Goal: Task Accomplishment & Management: Manage account settings

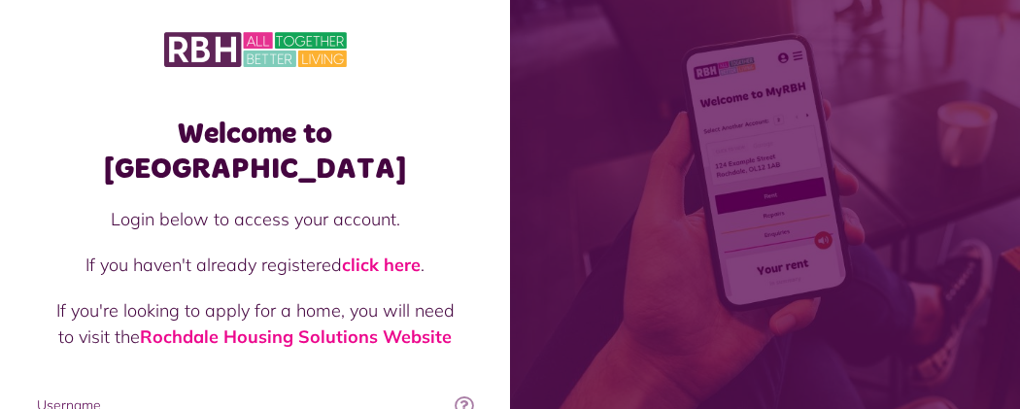
type input "**********"
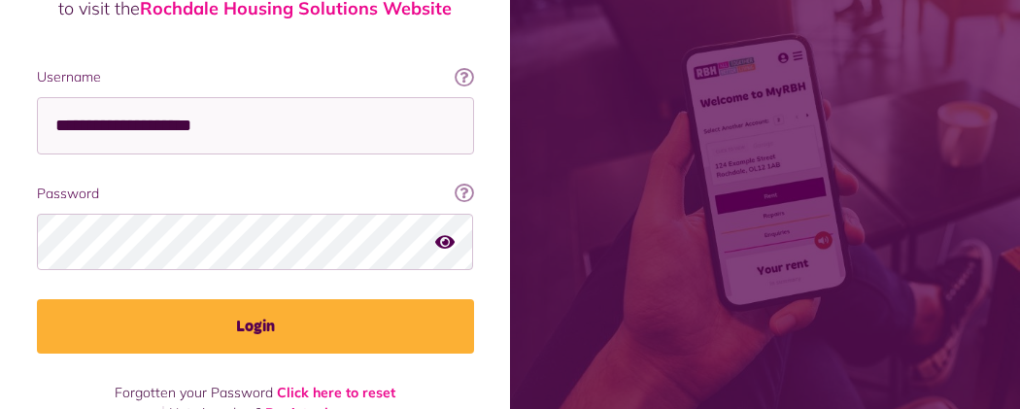
scroll to position [344, 0]
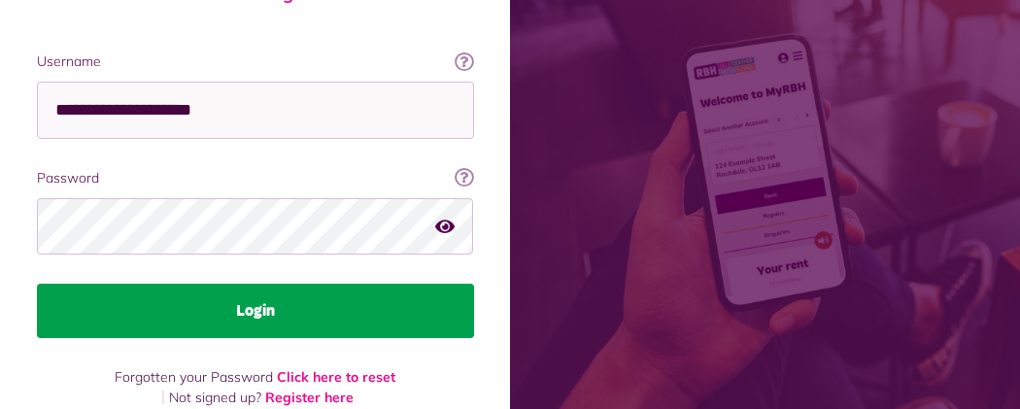
click at [474, 284] on button "Login" at bounding box center [255, 311] width 437 height 54
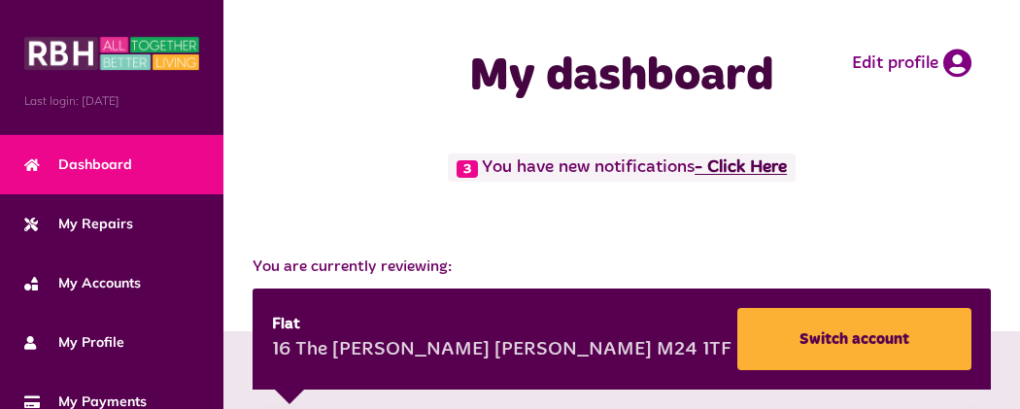
click at [695, 177] on link "- Click Here" at bounding box center [741, 167] width 92 height 17
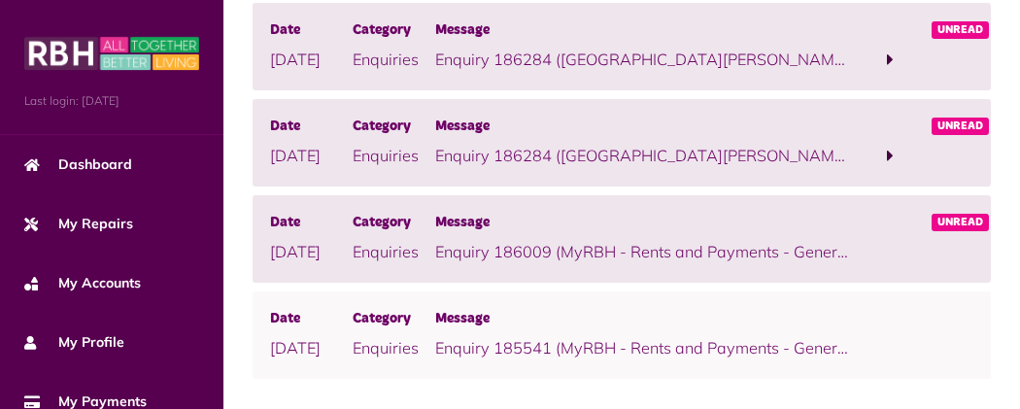
scroll to position [232, 0]
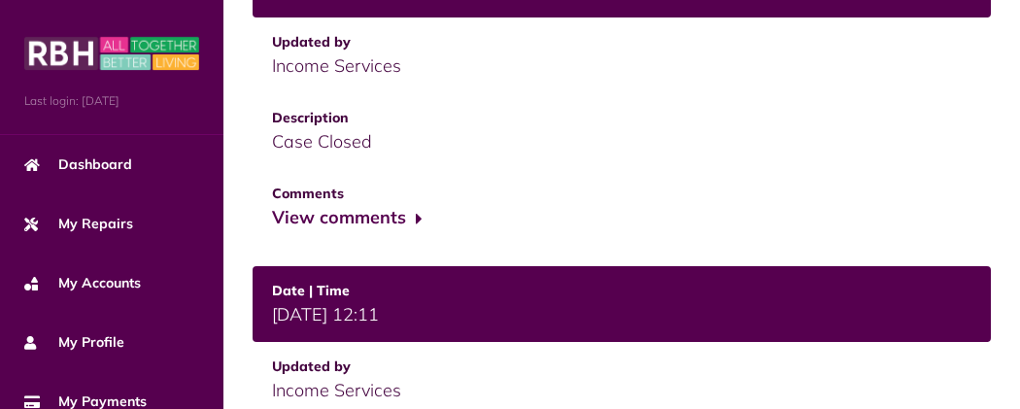
scroll to position [971, 0]
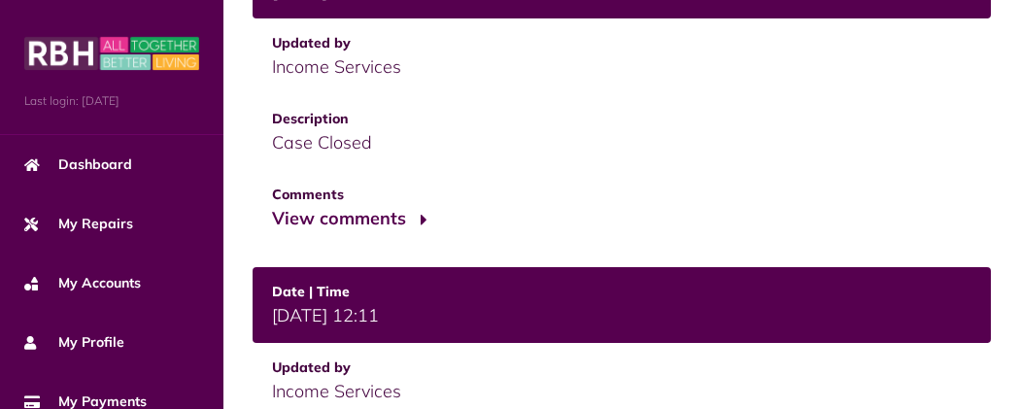
click at [272, 205] on button "View comments" at bounding box center [347, 219] width 151 height 28
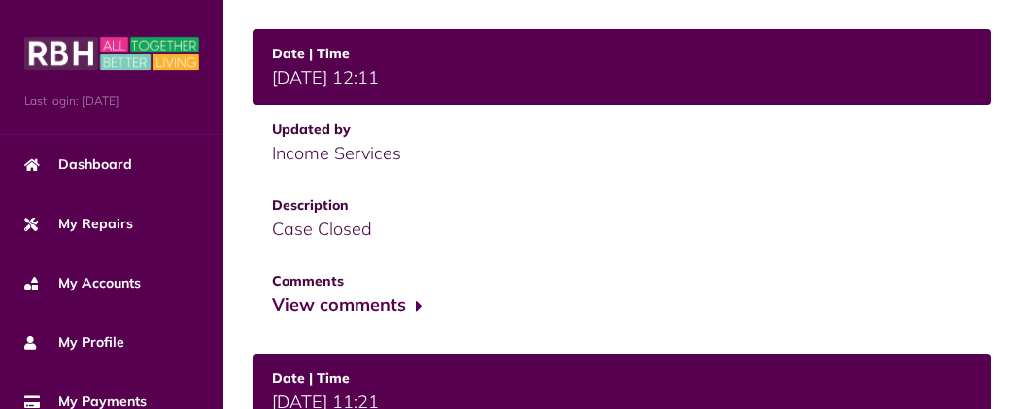
scroll to position [1321, 0]
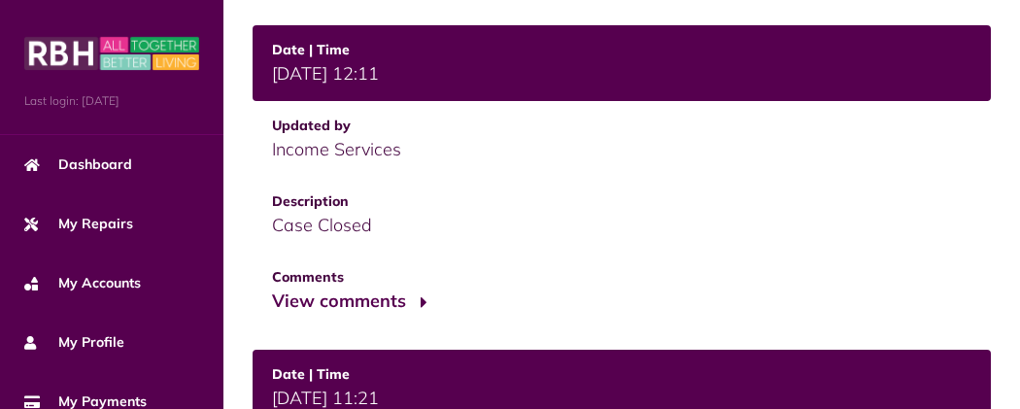
click at [272, 288] on button "View comments" at bounding box center [347, 302] width 151 height 28
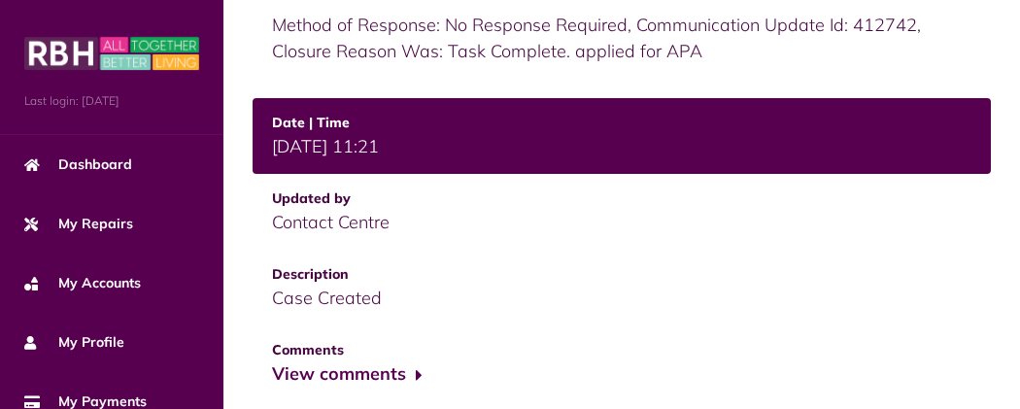
scroll to position [1678, 0]
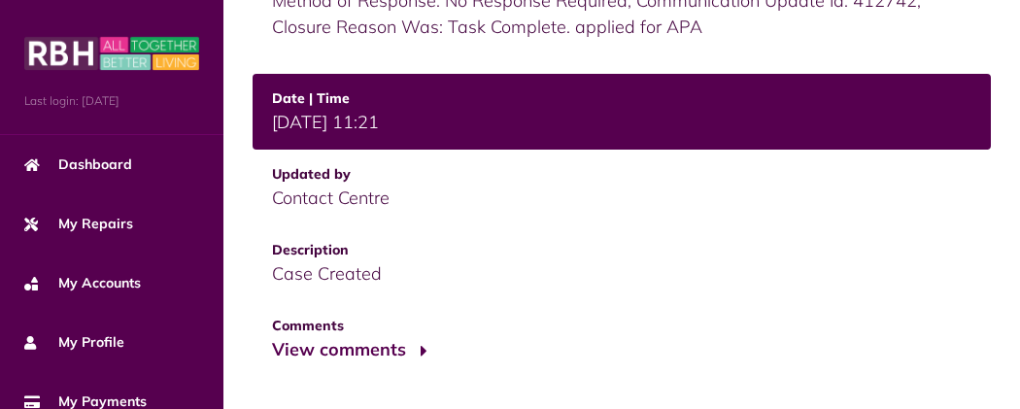
click at [272, 336] on button "View comments" at bounding box center [347, 350] width 151 height 28
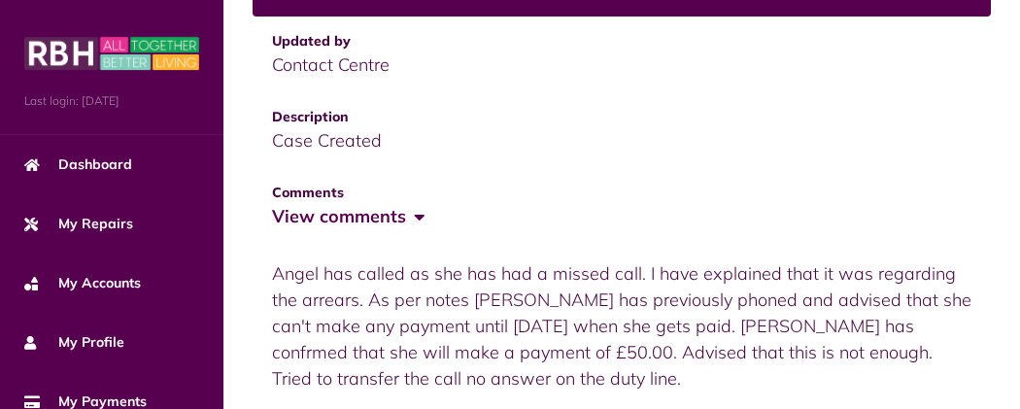
scroll to position [1812, 0]
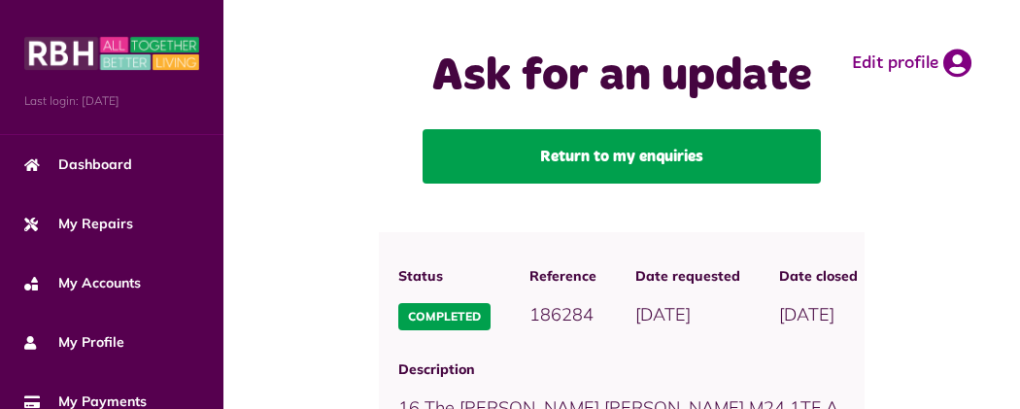
click at [521, 184] on link "Return to my enquiries" at bounding box center [622, 156] width 398 height 54
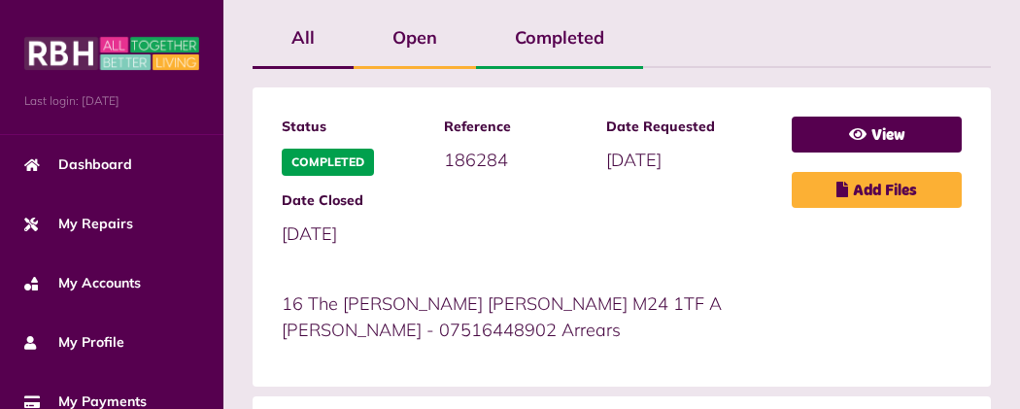
scroll to position [465, 0]
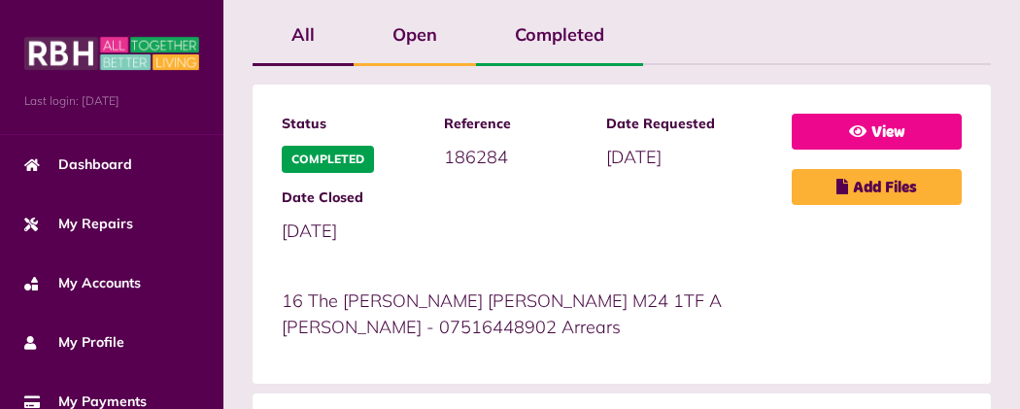
click at [792, 150] on link "View" at bounding box center [877, 132] width 170 height 36
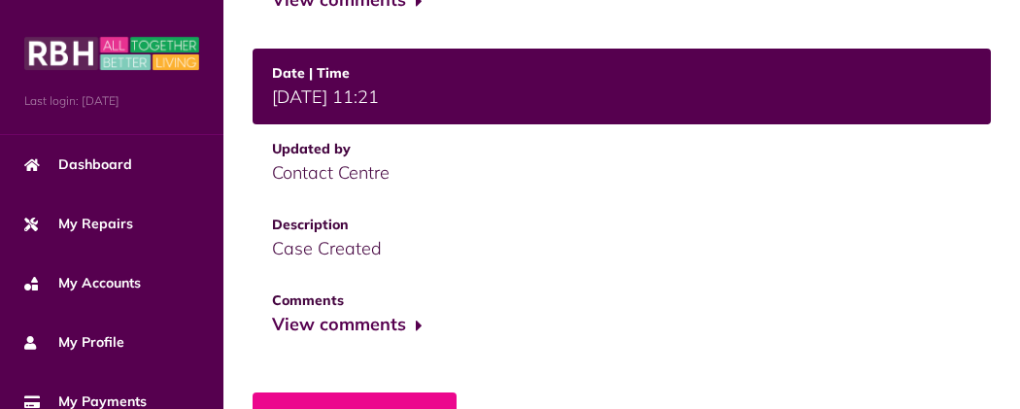
scroll to position [1515, 0]
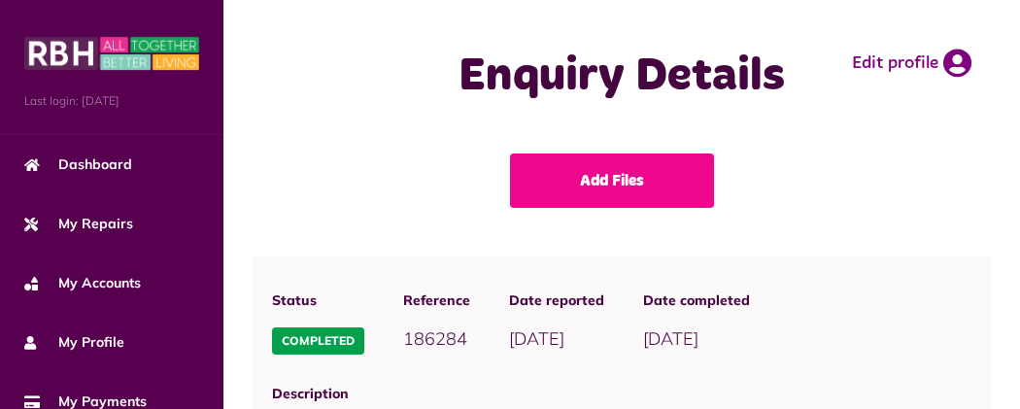
scroll to position [1510, 0]
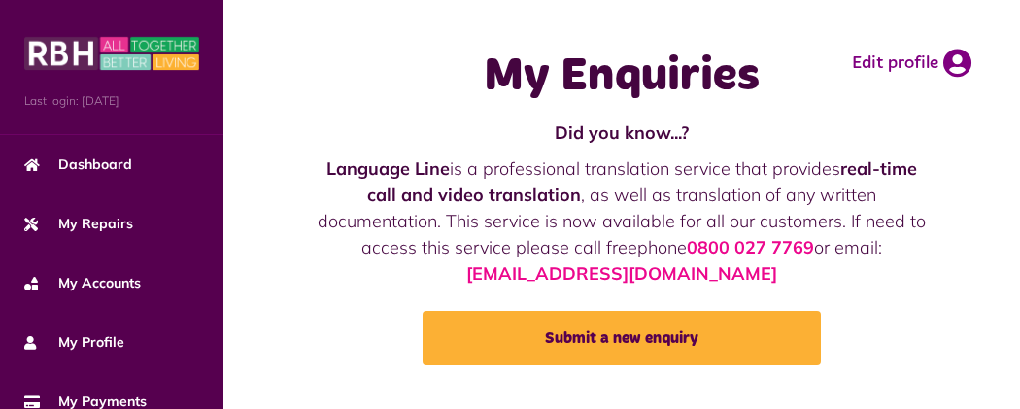
scroll to position [465, 0]
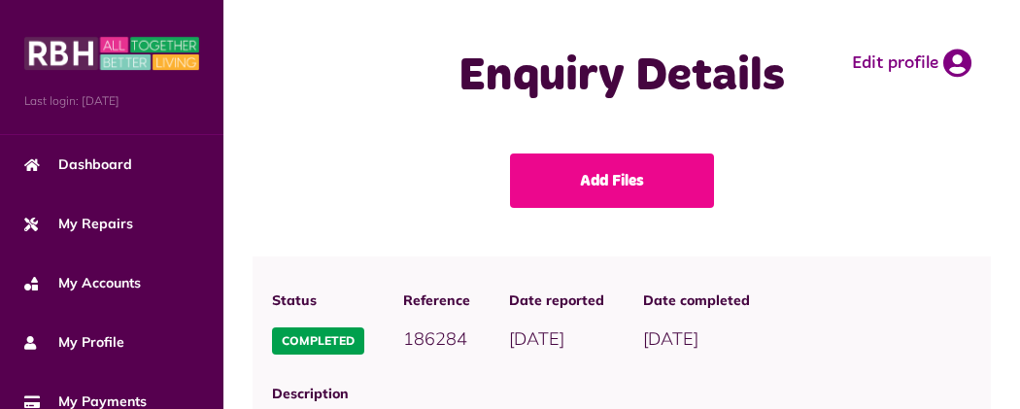
scroll to position [1510, 0]
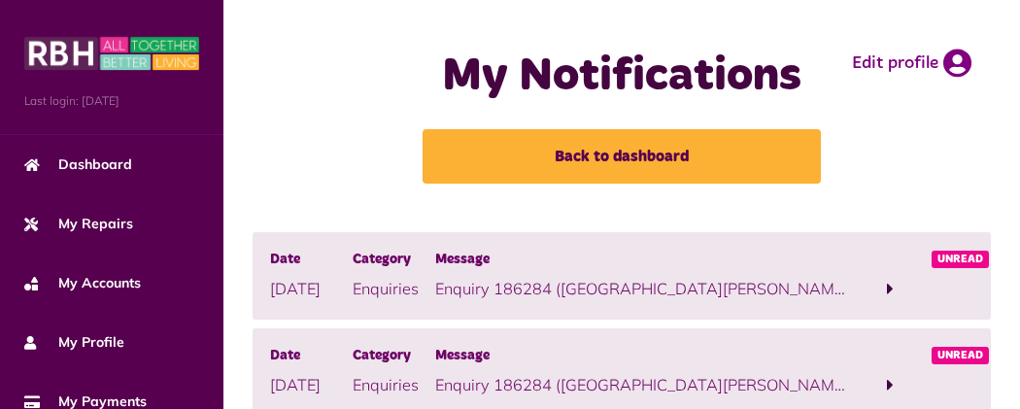
scroll to position [232, 0]
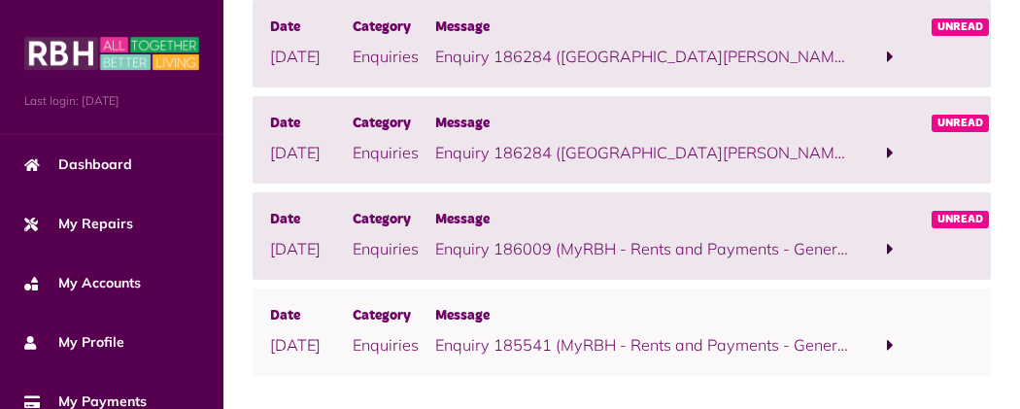
click at [944, 36] on span "Unread" at bounding box center [960, 26] width 57 height 17
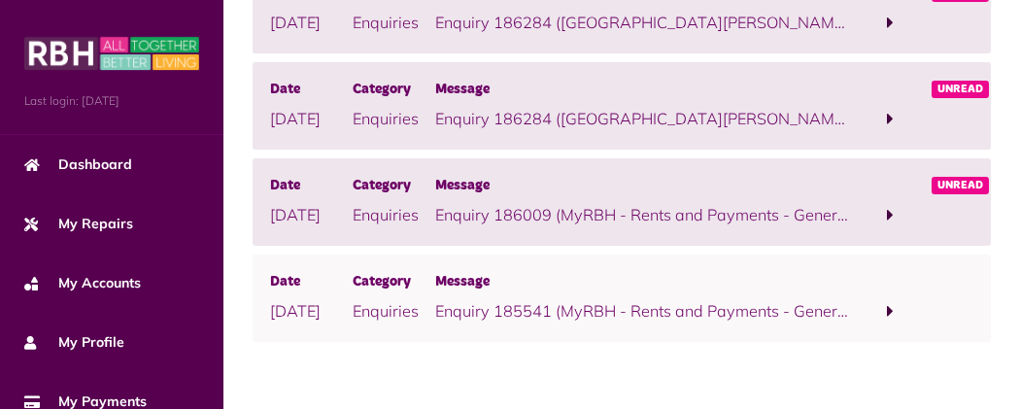
scroll to position [854, 0]
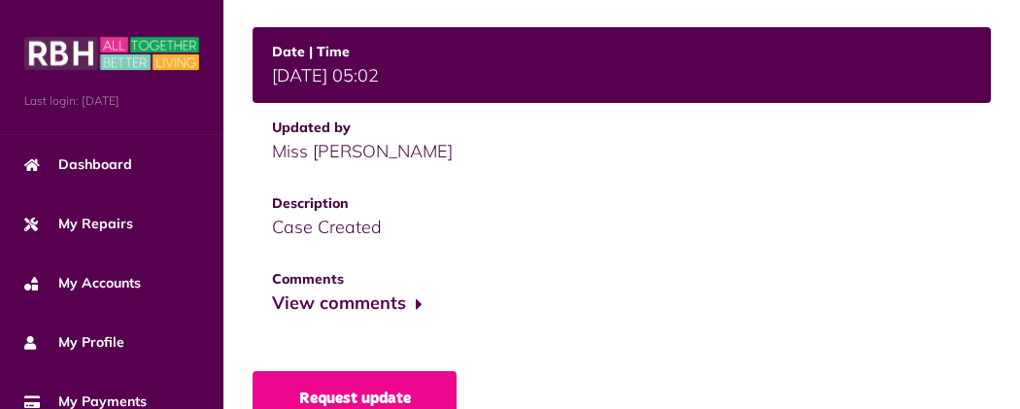
scroll to position [1185, 0]
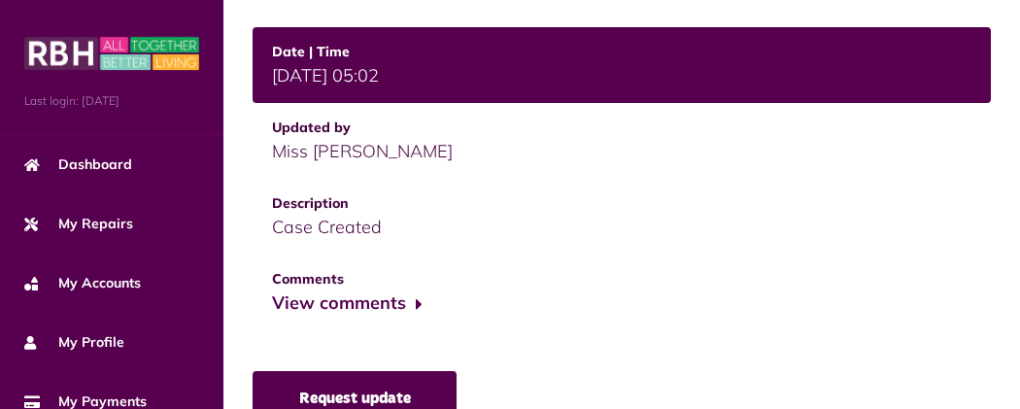
click at [253, 371] on link "Request update" at bounding box center [355, 398] width 204 height 54
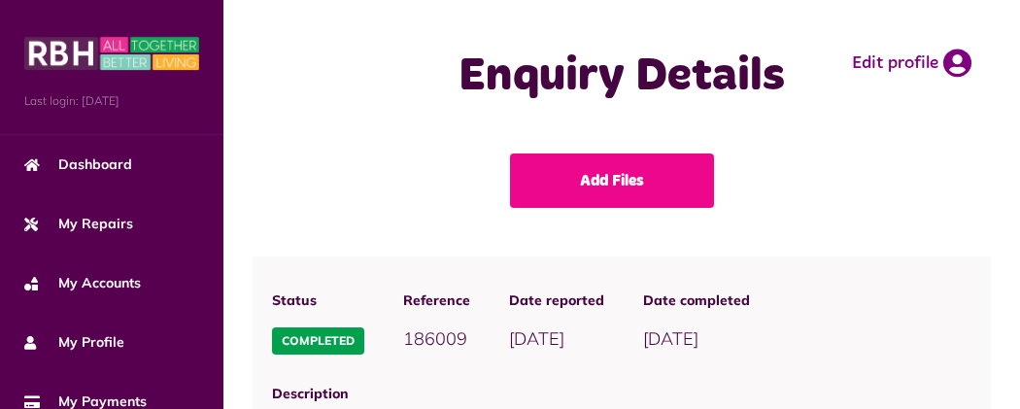
scroll to position [1185, 0]
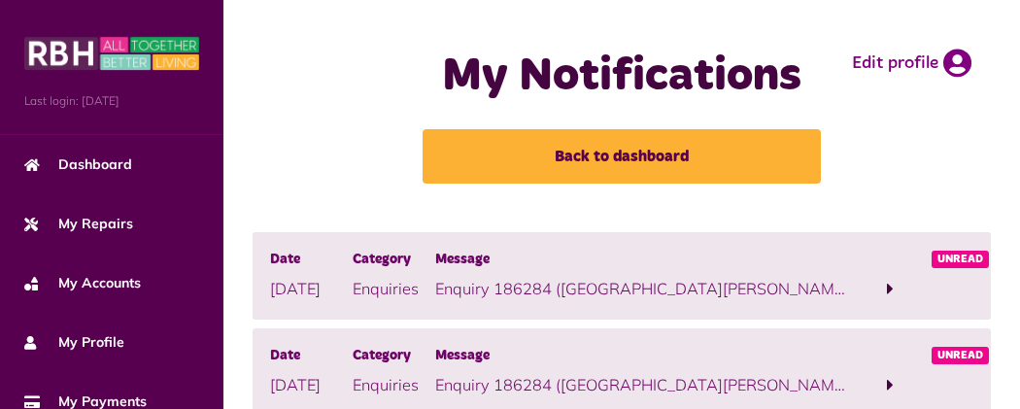
scroll to position [854, 0]
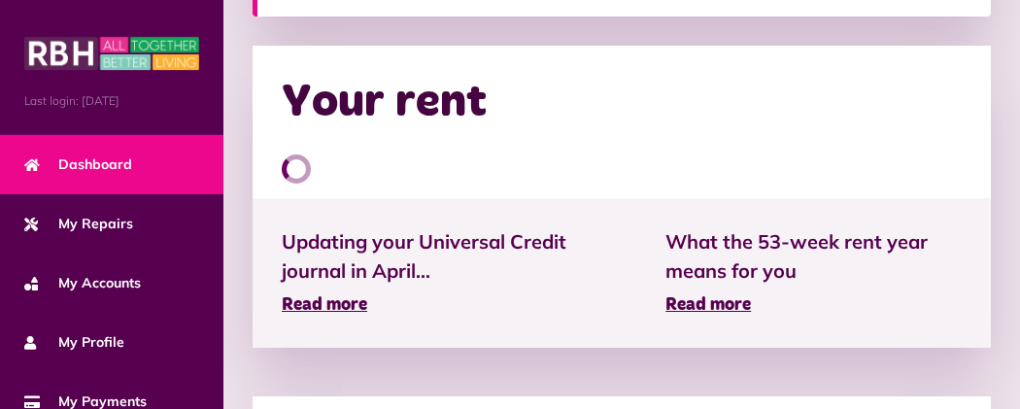
scroll to position [655, 0]
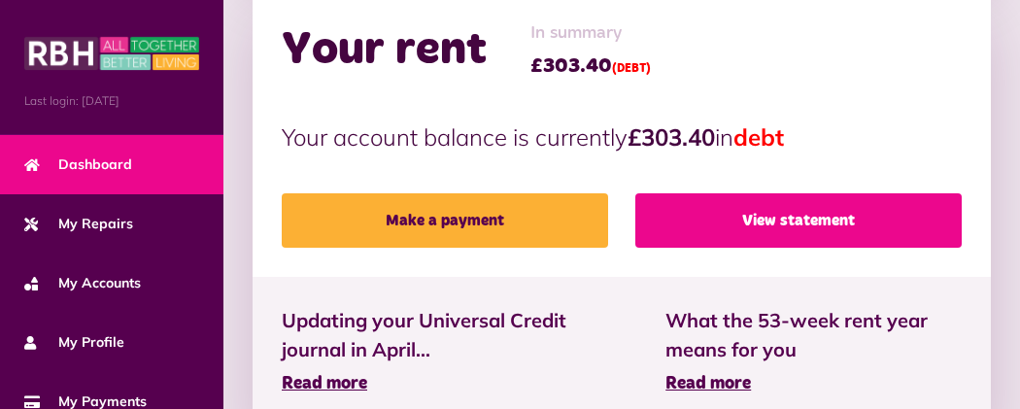
click at [673, 193] on link "View statement" at bounding box center [799, 220] width 326 height 54
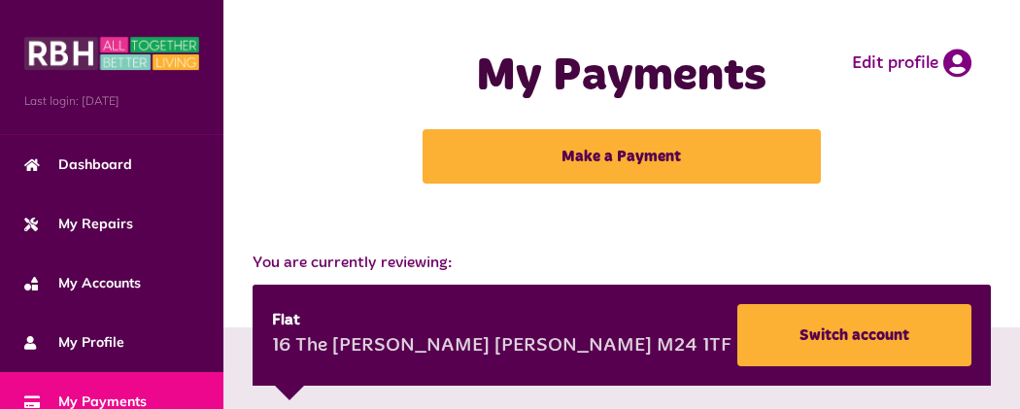
click at [0, 0] on button "Menu" at bounding box center [0, 0] width 0 height 0
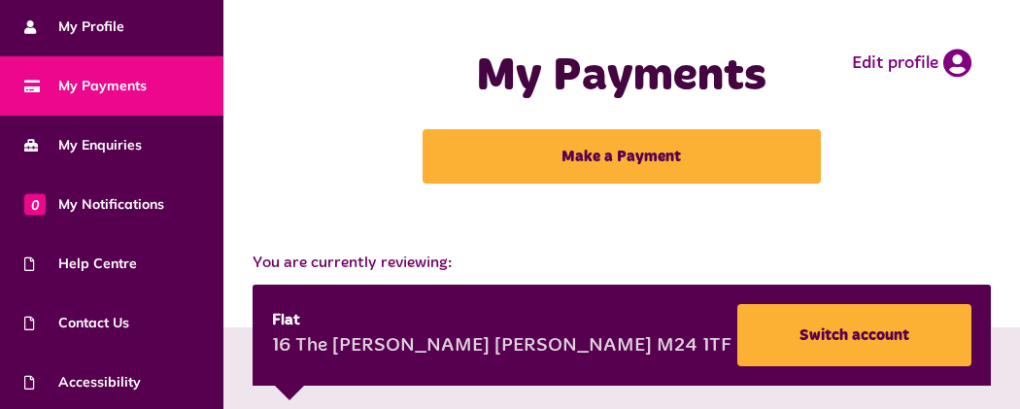
scroll to position [381, 0]
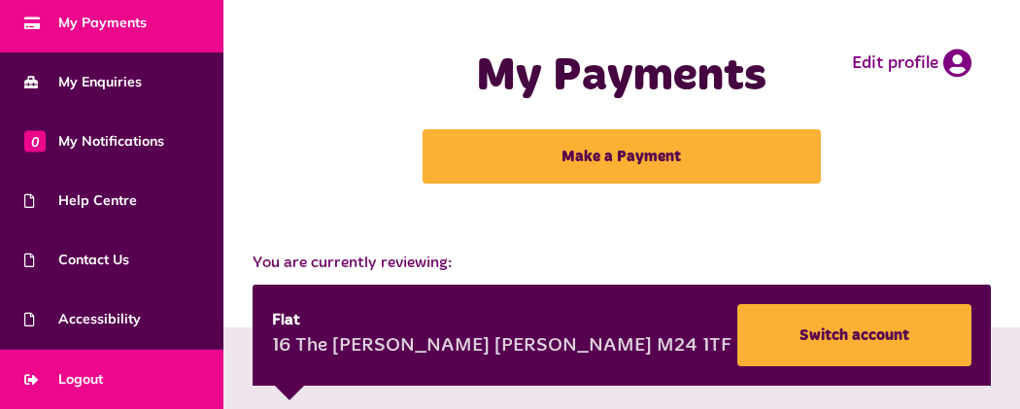
click at [115, 374] on link "Logout" at bounding box center [111, 379] width 223 height 59
